Goal: Task Accomplishment & Management: Manage account settings

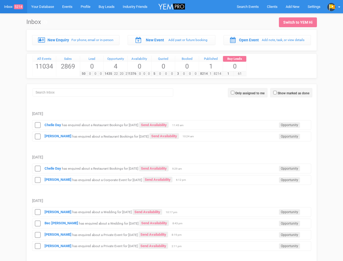
click at [172, 130] on td "[PERSON_NAME] has enquired about a Restaurant Bookings for [DATE] Send Availabi…" at bounding box center [171, 135] width 279 height 11
click at [248, 7] on span "Search Events" at bounding box center [248, 7] width 22 height 4
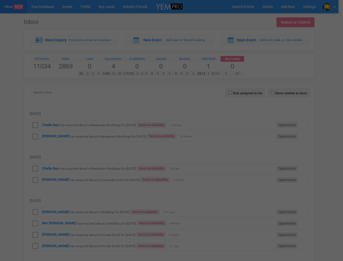
click at [293, 7] on div at bounding box center [171, 130] width 343 height 261
click at [334, 7] on div at bounding box center [171, 130] width 343 height 261
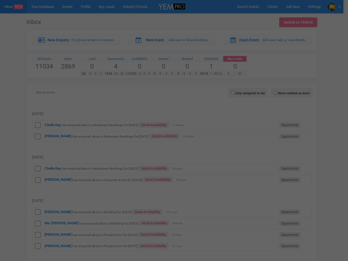
click at [291, 93] on div at bounding box center [174, 130] width 348 height 261
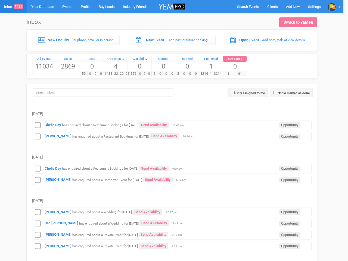
click at [248, 93] on label "Only assigned to me" at bounding box center [249, 93] width 29 height 5
click at [235, 93] on input "Only assigned to me" at bounding box center [233, 93] width 4 height 4
checkbox input "true"
click at [0, 0] on div "Processing..." at bounding box center [0, 0] width 0 height 0
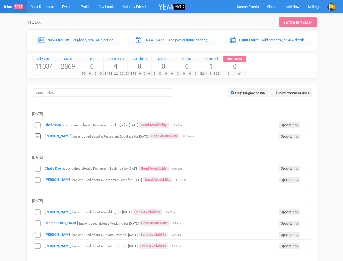
click at [38, 136] on icon at bounding box center [38, 136] width 8 height 7
click at [38, 169] on icon at bounding box center [38, 168] width 8 height 7
